Goal: Obtain resource: Download file/media

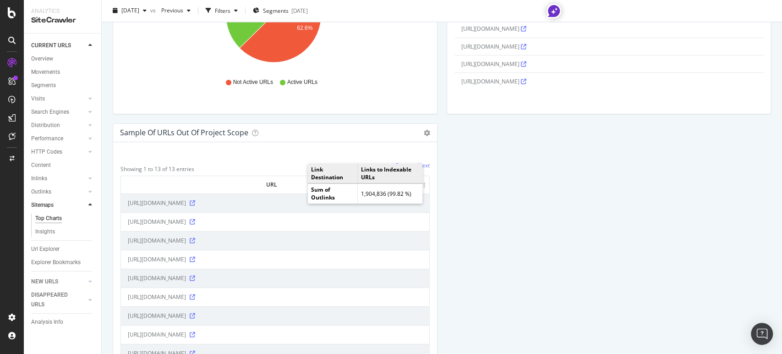
scroll to position [1019, 0]
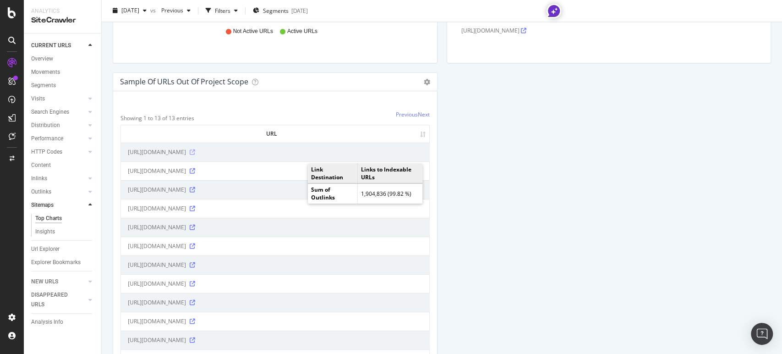
click at [195, 151] on icon at bounding box center [193, 152] width 6 height 6
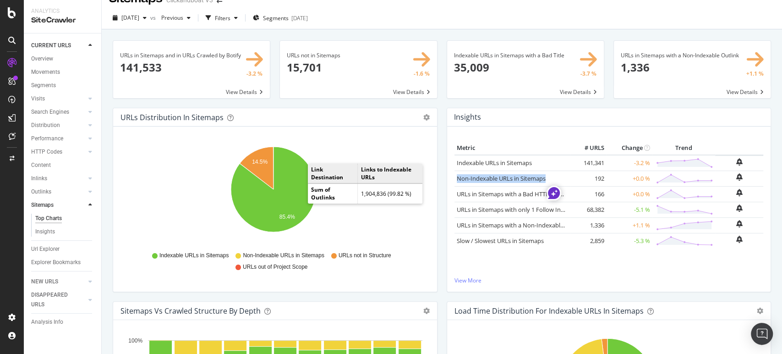
scroll to position [0, 0]
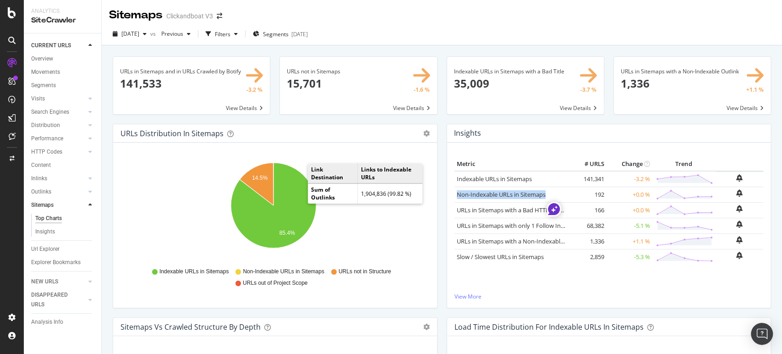
click at [340, 69] on span at bounding box center [358, 85] width 157 height 57
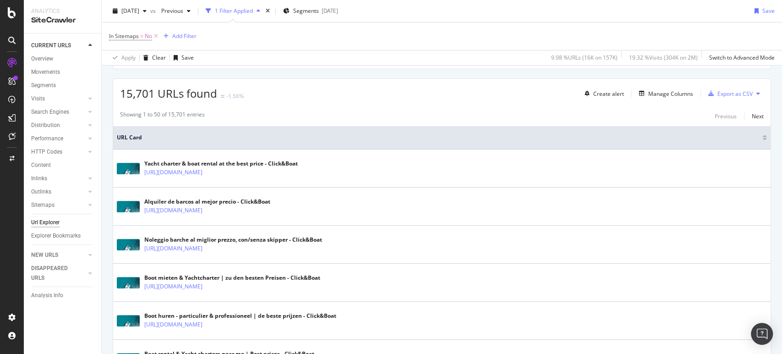
scroll to position [153, 0]
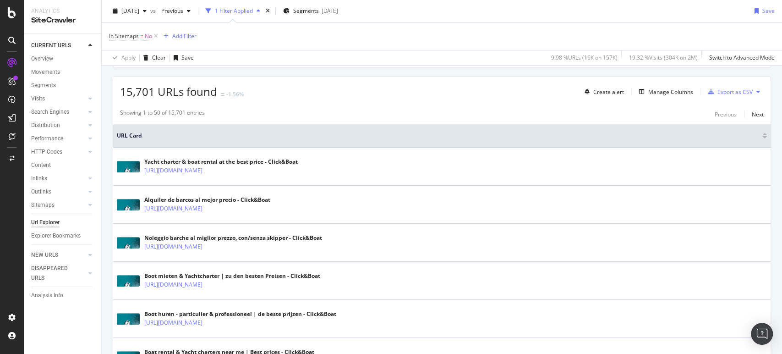
click at [585, 19] on div "[DATE] vs Previous 1 Filter Applied Segments [DATE] Save" at bounding box center [442, 13] width 681 height 18
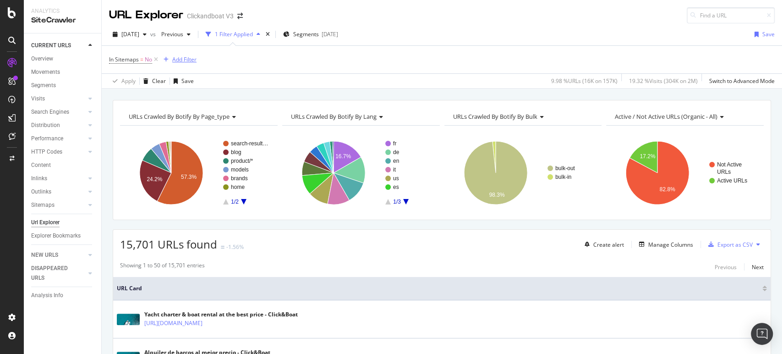
click at [187, 61] on div "Add Filter" at bounding box center [184, 59] width 24 height 8
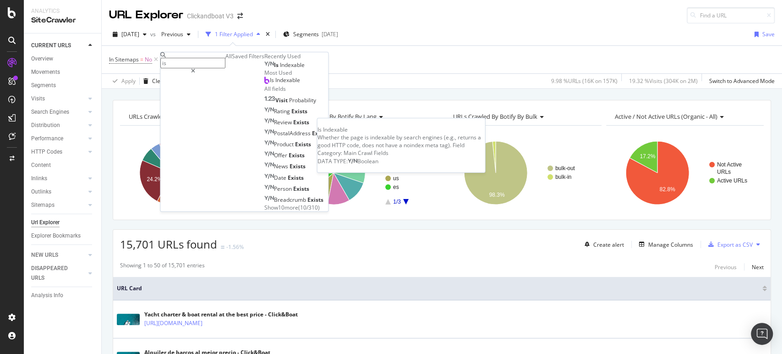
type input "is"
click at [264, 69] on div "Is Indexable" at bounding box center [284, 64] width 40 height 7
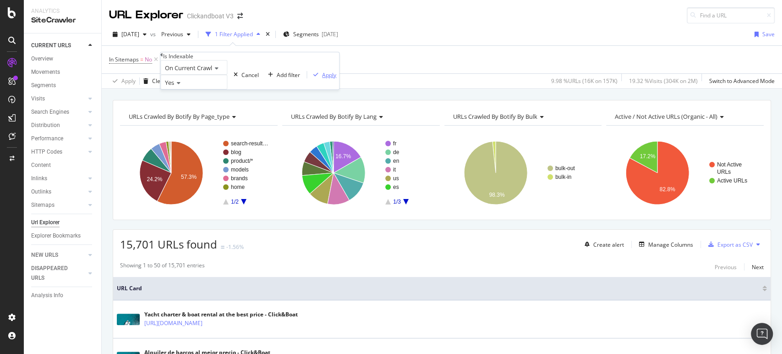
click at [322, 78] on div "Apply" at bounding box center [329, 75] width 14 height 8
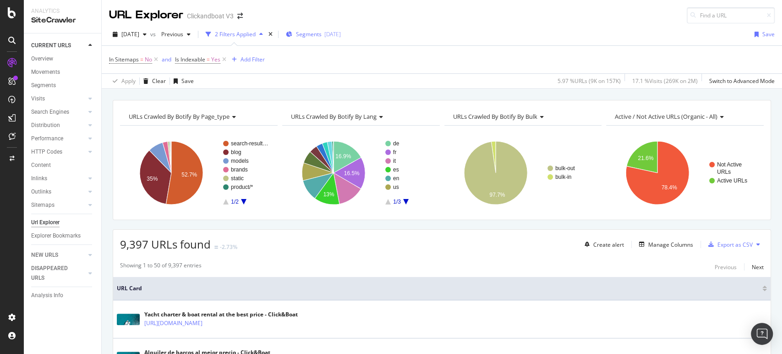
drag, startPoint x: 332, startPoint y: 10, endPoint x: 362, endPoint y: 29, distance: 35.2
click at [332, 10] on div "URL Explorer Clickandboat V3" at bounding box center [442, 11] width 681 height 23
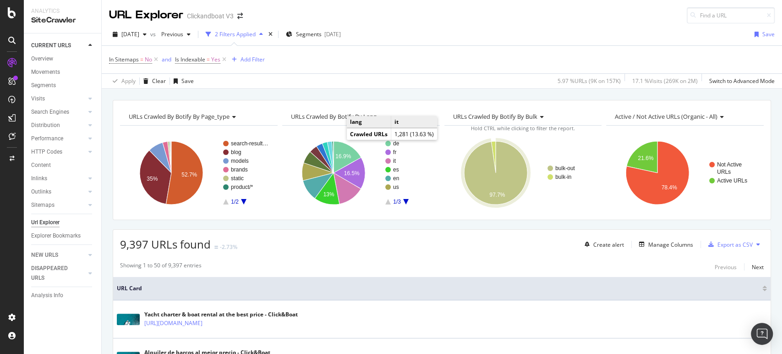
click at [480, 11] on div "URL Explorer Clickandboat V3" at bounding box center [442, 11] width 681 height 23
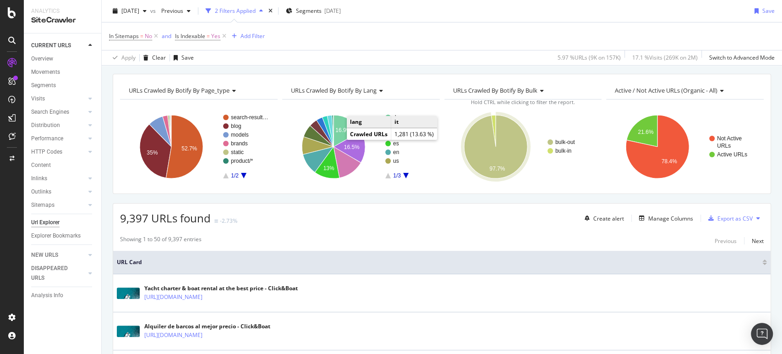
scroll to position [51, 0]
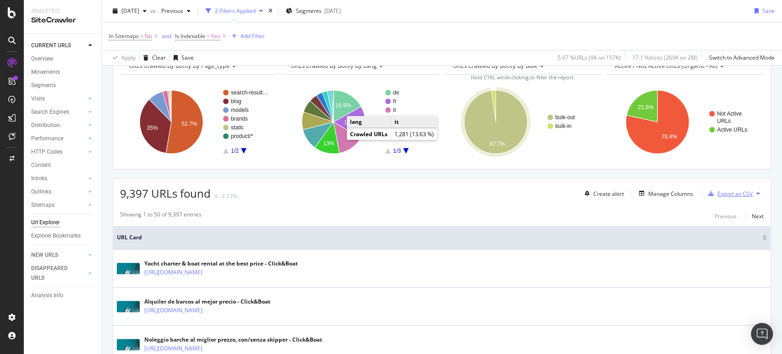
click at [726, 191] on div "Export as CSV" at bounding box center [735, 194] width 35 height 8
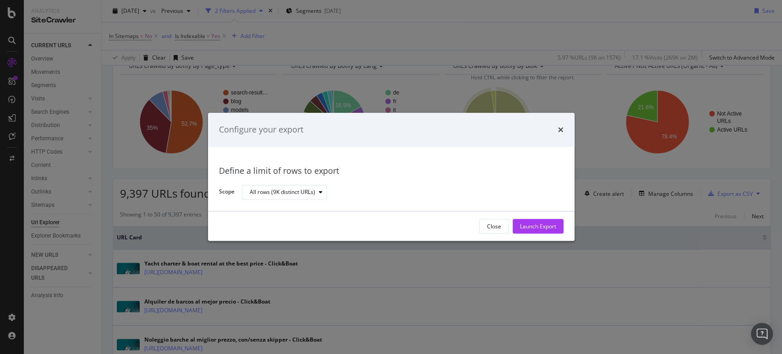
click at [546, 229] on div "Launch Export" at bounding box center [538, 226] width 36 height 8
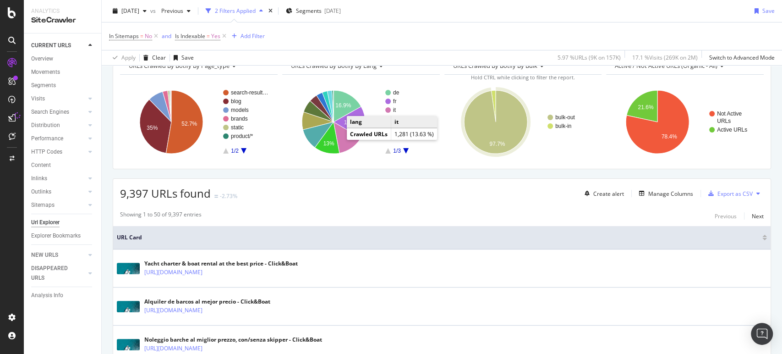
click at [539, 15] on div "[DATE] vs Previous 2 Filters Applied Segments [DATE] Save" at bounding box center [442, 13] width 681 height 18
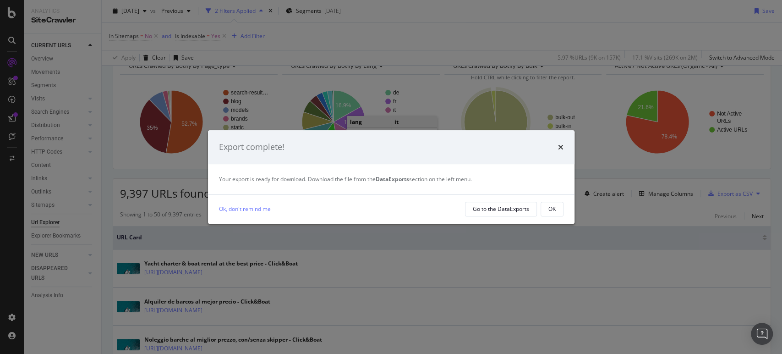
click at [465, 9] on div "Export complete! Your export is ready for download. Download the file from the …" at bounding box center [391, 177] width 782 height 354
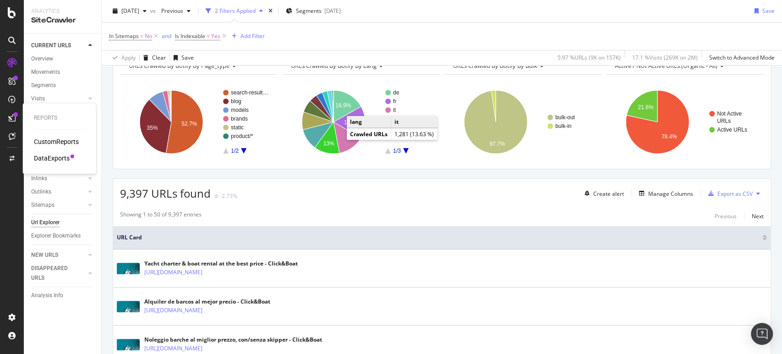
click at [72, 154] on div at bounding box center [73, 156] width 4 height 4
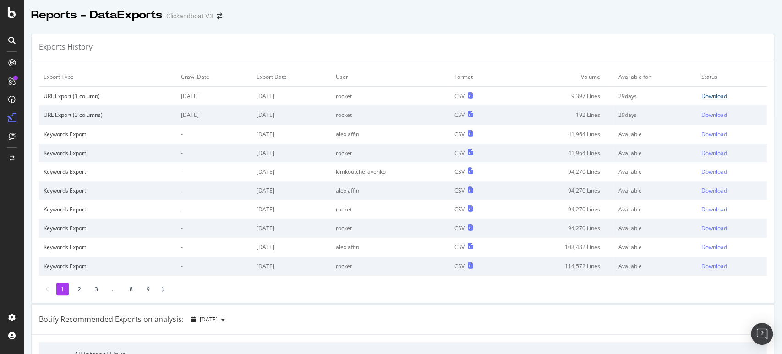
click at [710, 97] on div "Download" at bounding box center [715, 96] width 26 height 8
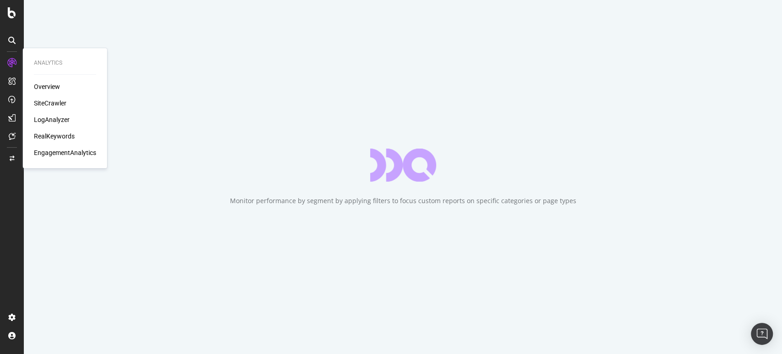
click at [63, 104] on div "SiteCrawler" at bounding box center [50, 103] width 33 height 9
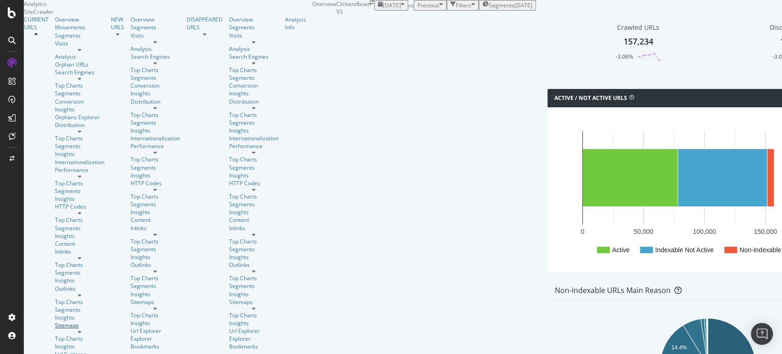
click at [58, 321] on link "Sitemaps" at bounding box center [80, 325] width 50 height 8
